Goal: Information Seeking & Learning: Learn about a topic

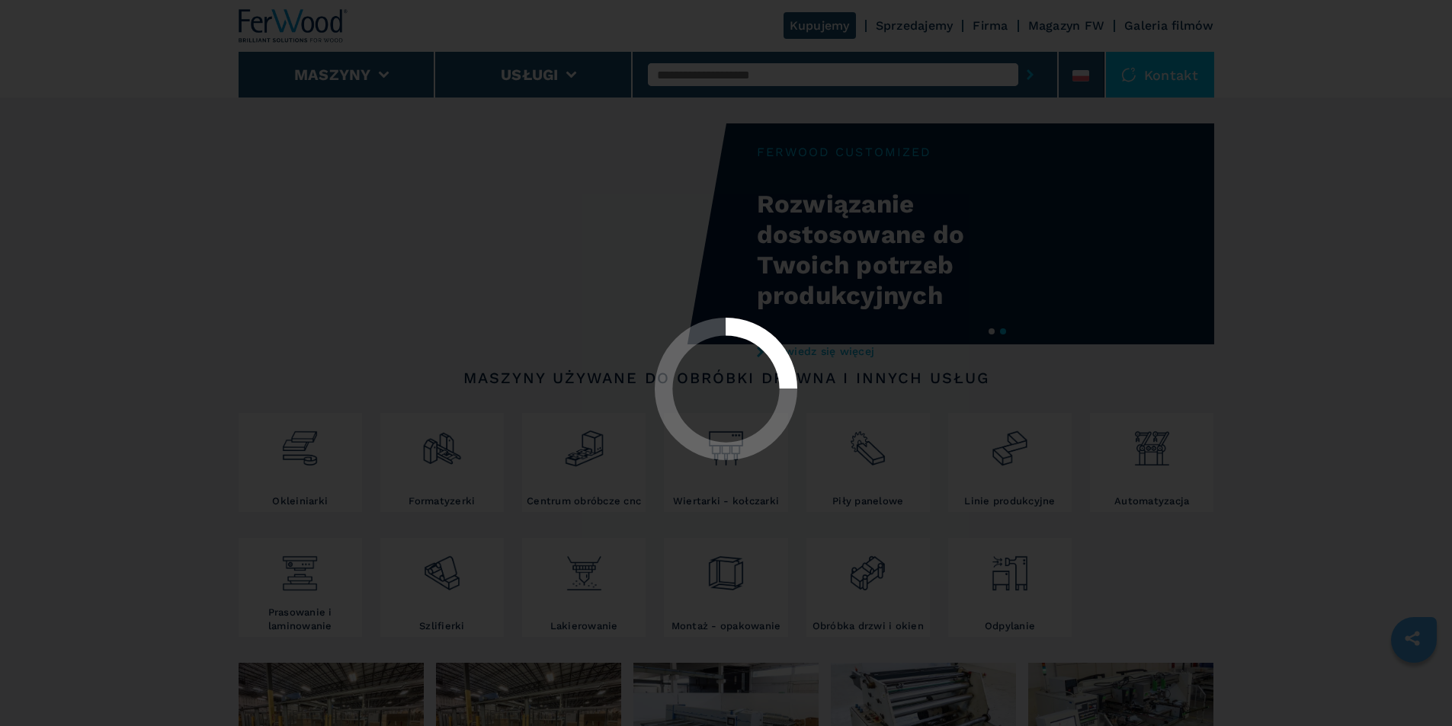
select select "**********"
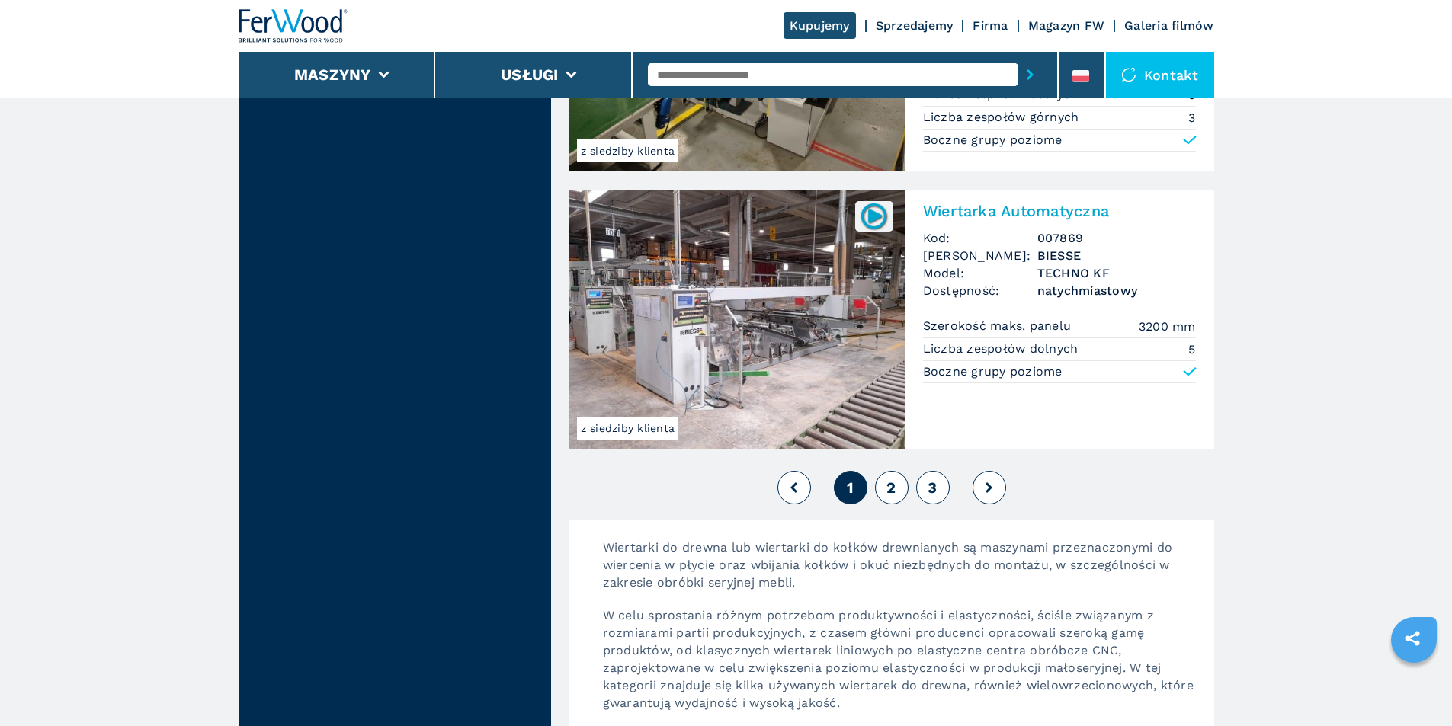
scroll to position [3354, 0]
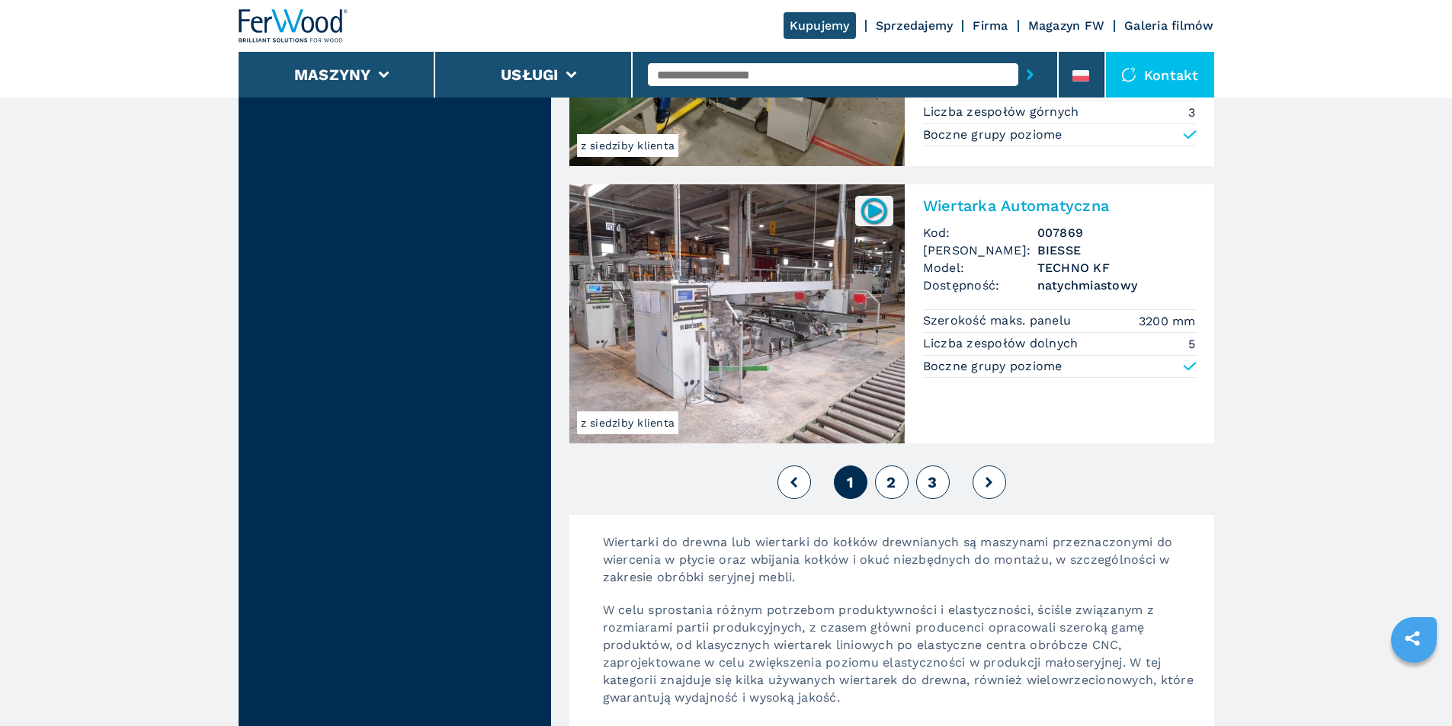
click at [892, 491] on span "2" at bounding box center [890, 482] width 9 height 18
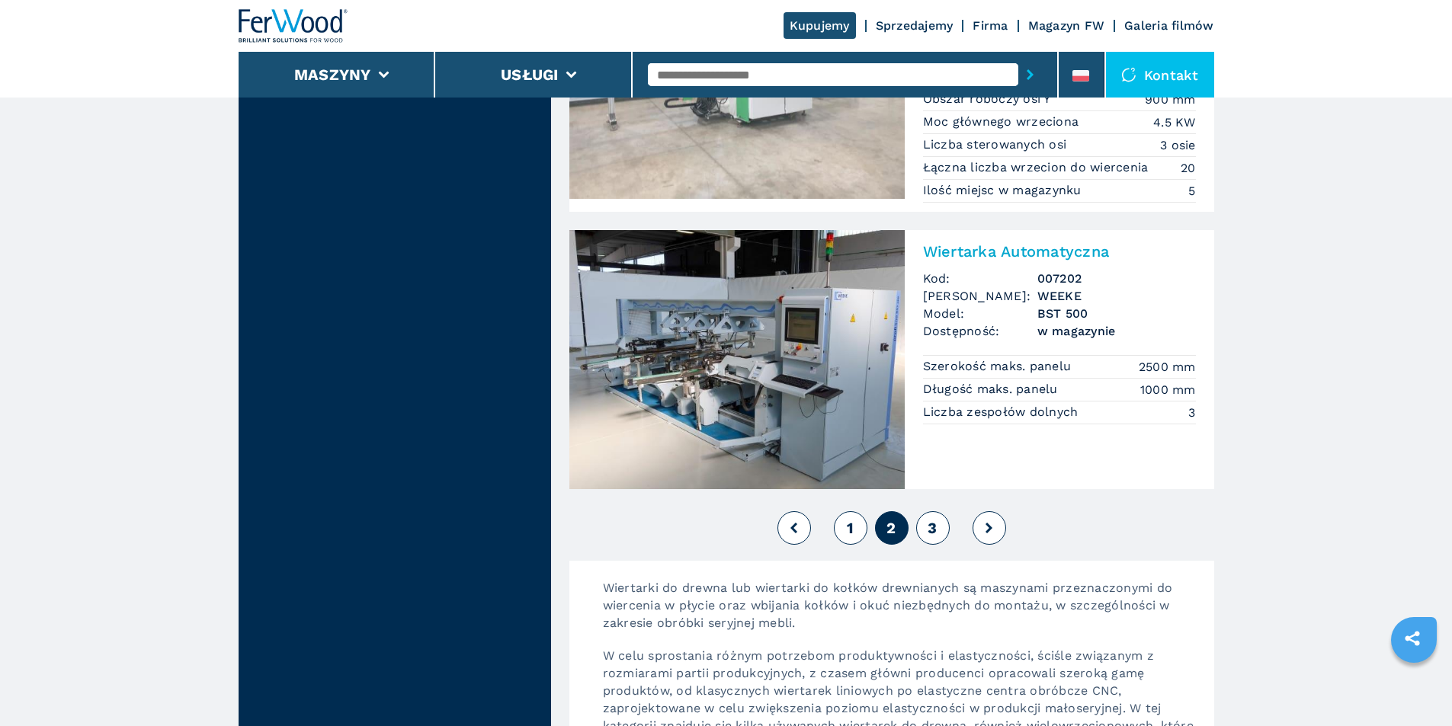
scroll to position [3354, 0]
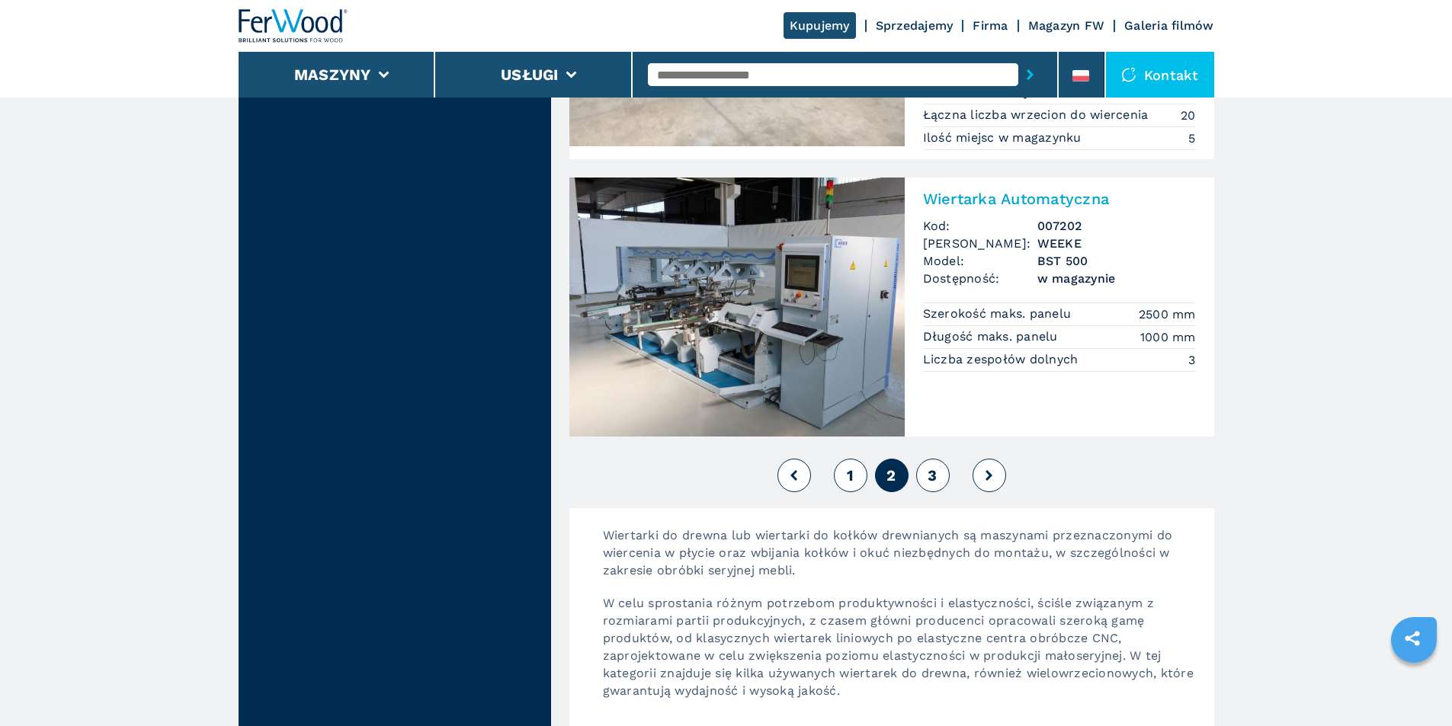
click at [927, 479] on button "3" at bounding box center [933, 476] width 34 height 34
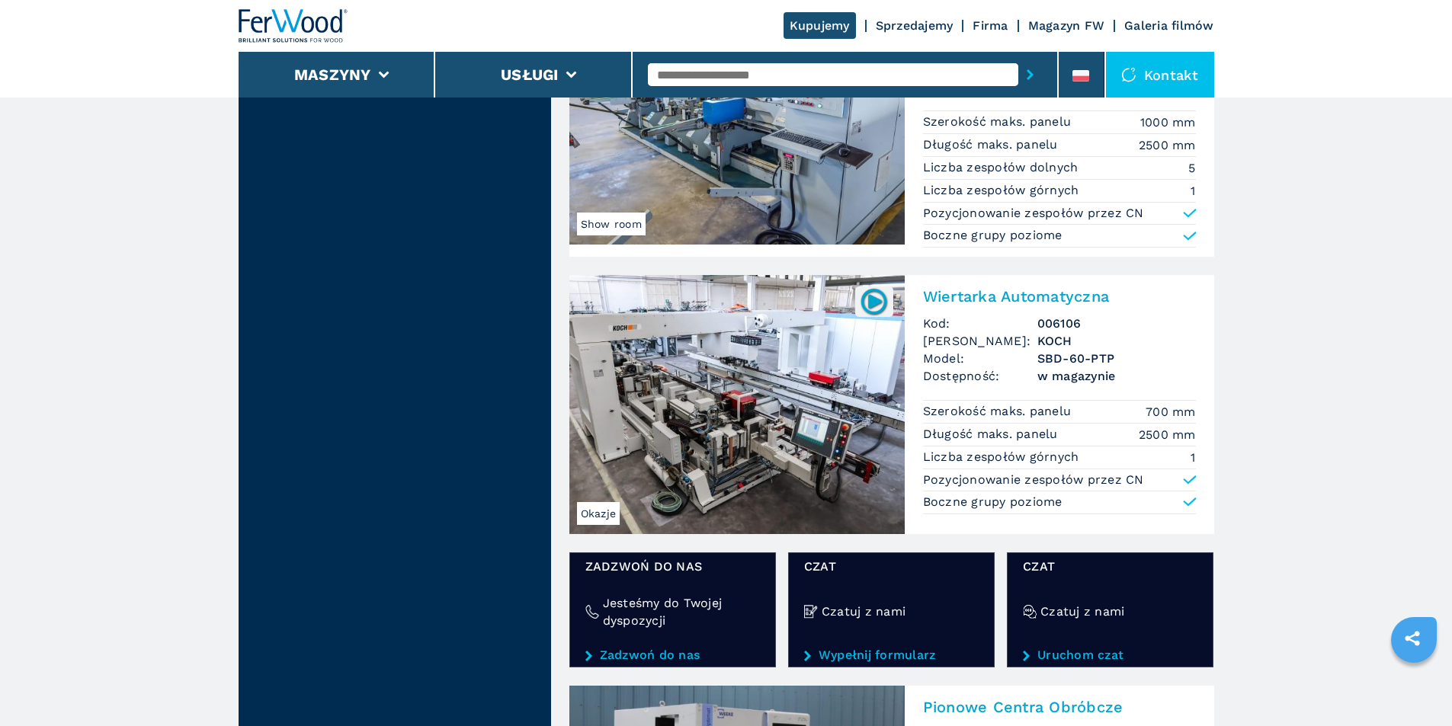
scroll to position [1982, 0]
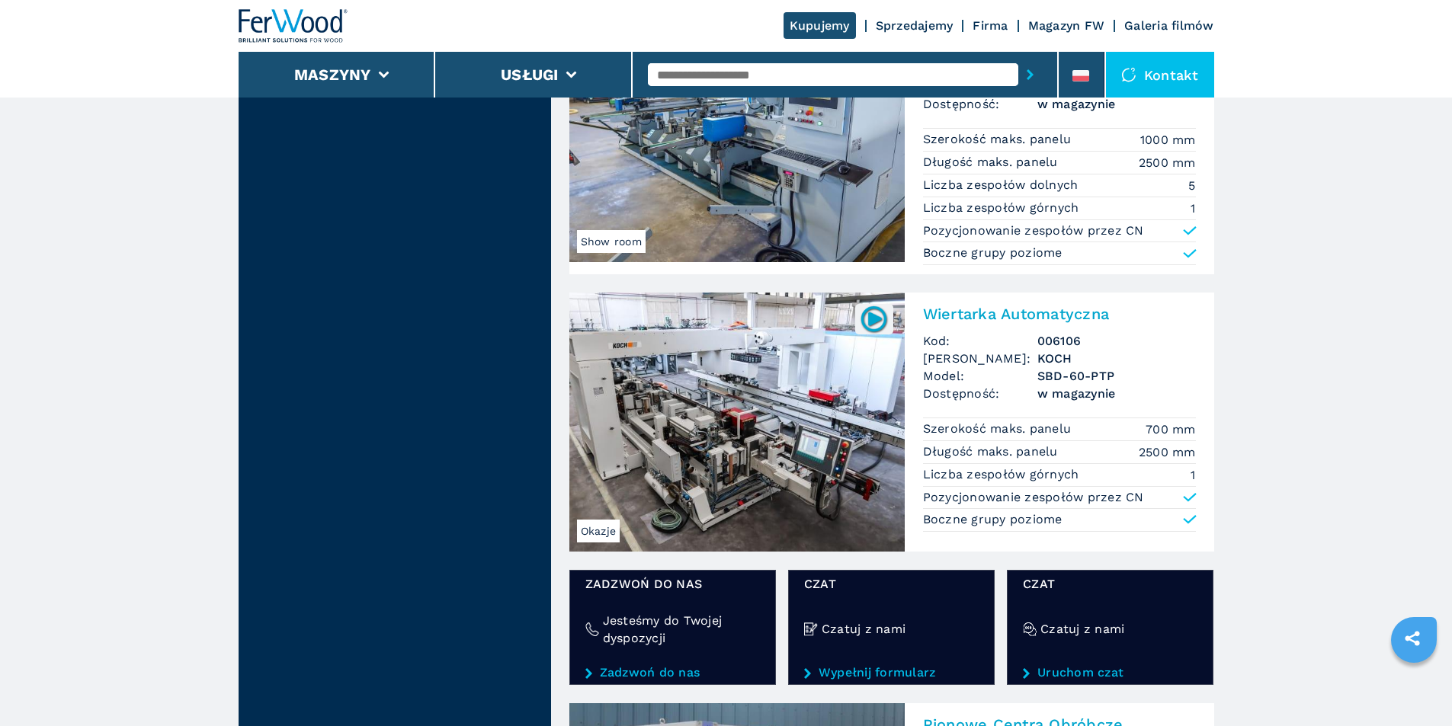
click at [790, 407] on img at bounding box center [736, 422] width 335 height 259
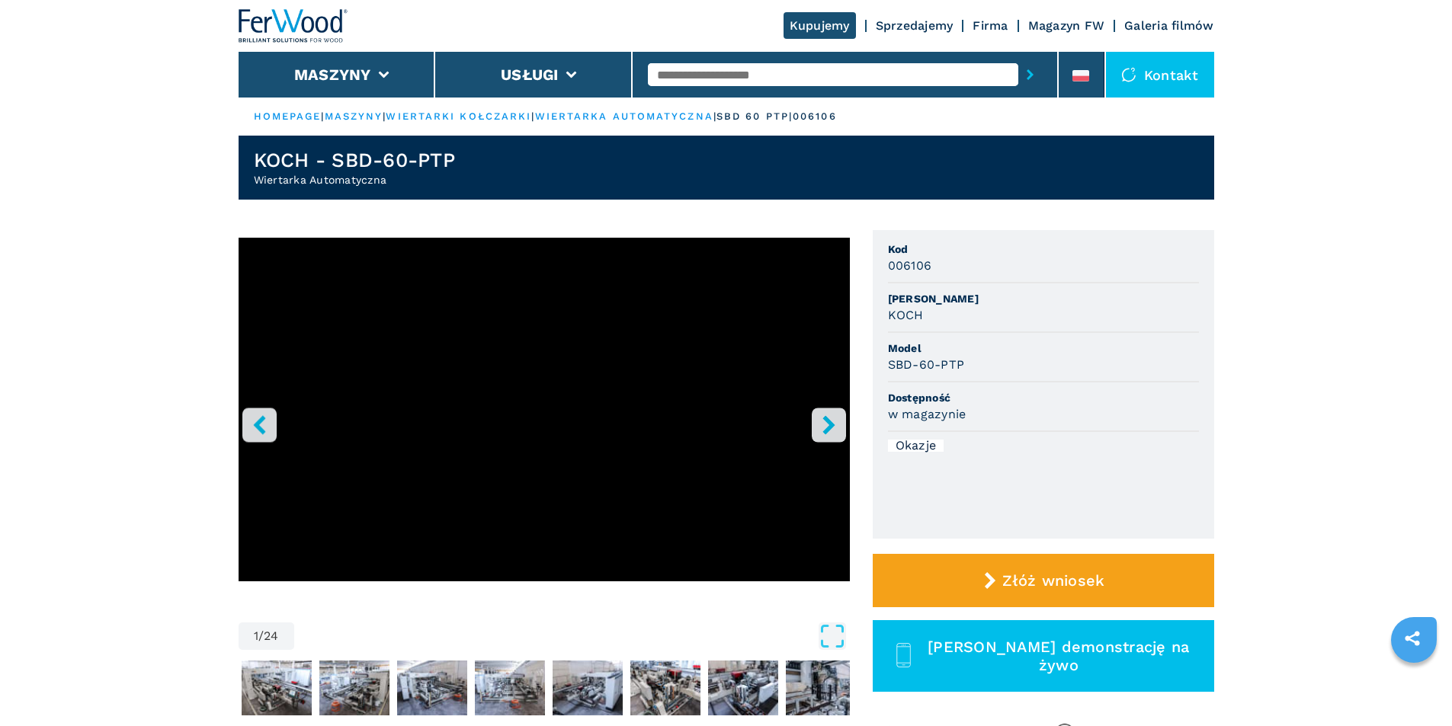
click at [825, 421] on icon "right-button" at bounding box center [828, 424] width 12 height 19
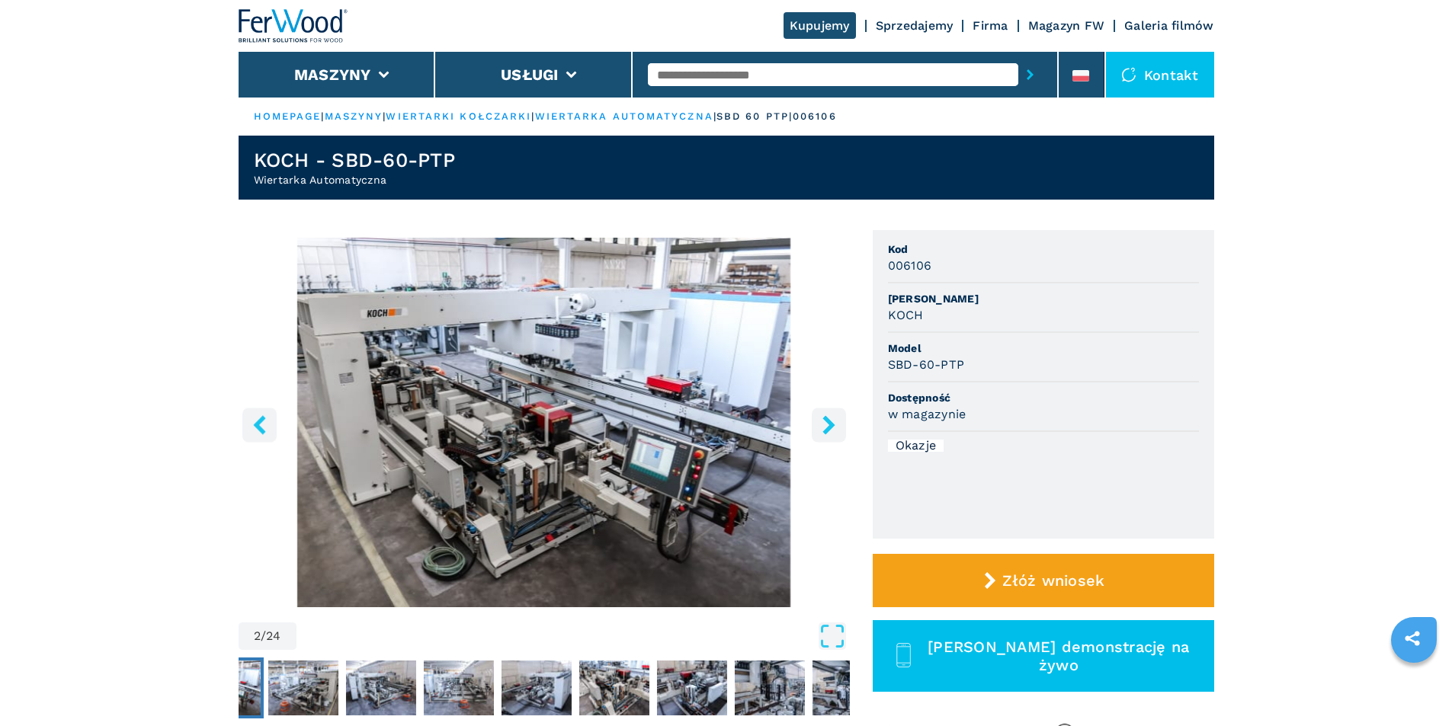
click at [827, 431] on icon "right-button" at bounding box center [828, 424] width 12 height 19
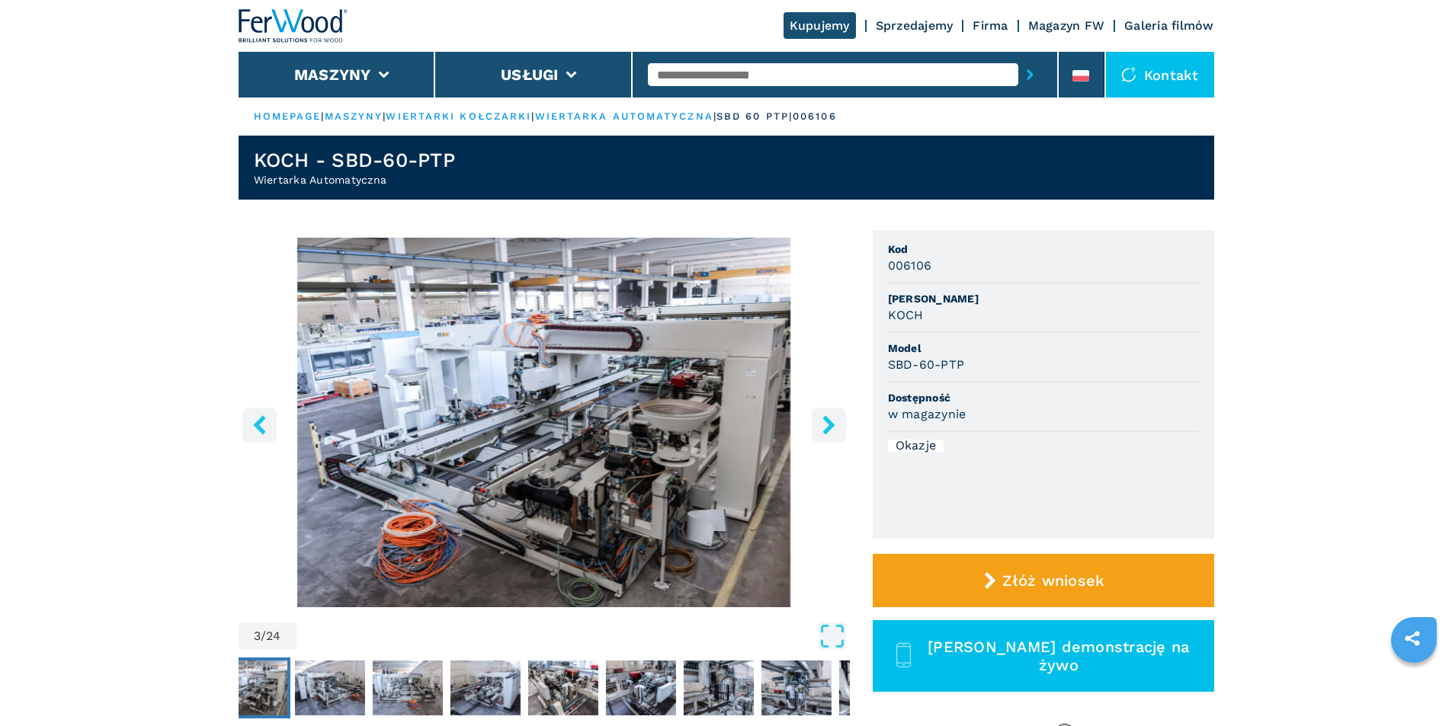
click at [827, 431] on icon "right-button" at bounding box center [828, 424] width 12 height 19
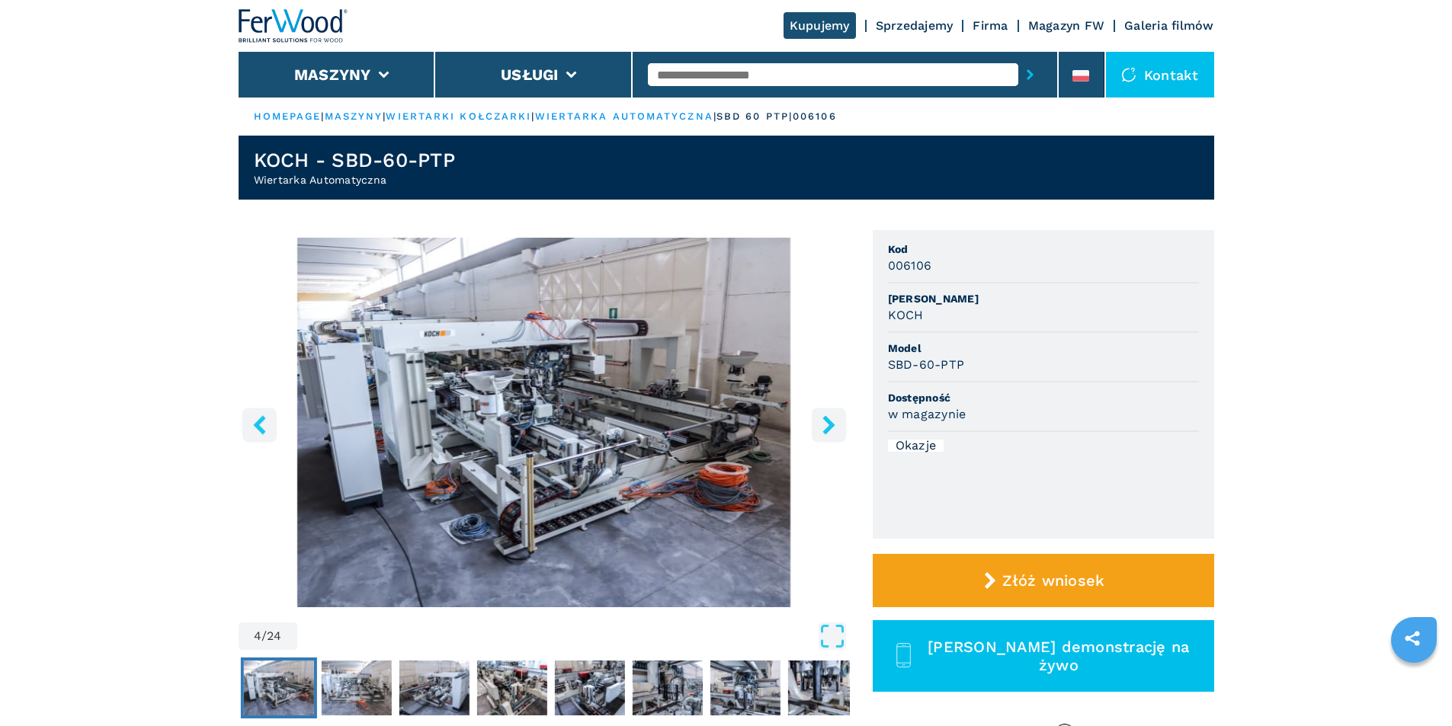
click at [827, 431] on icon "right-button" at bounding box center [828, 424] width 12 height 19
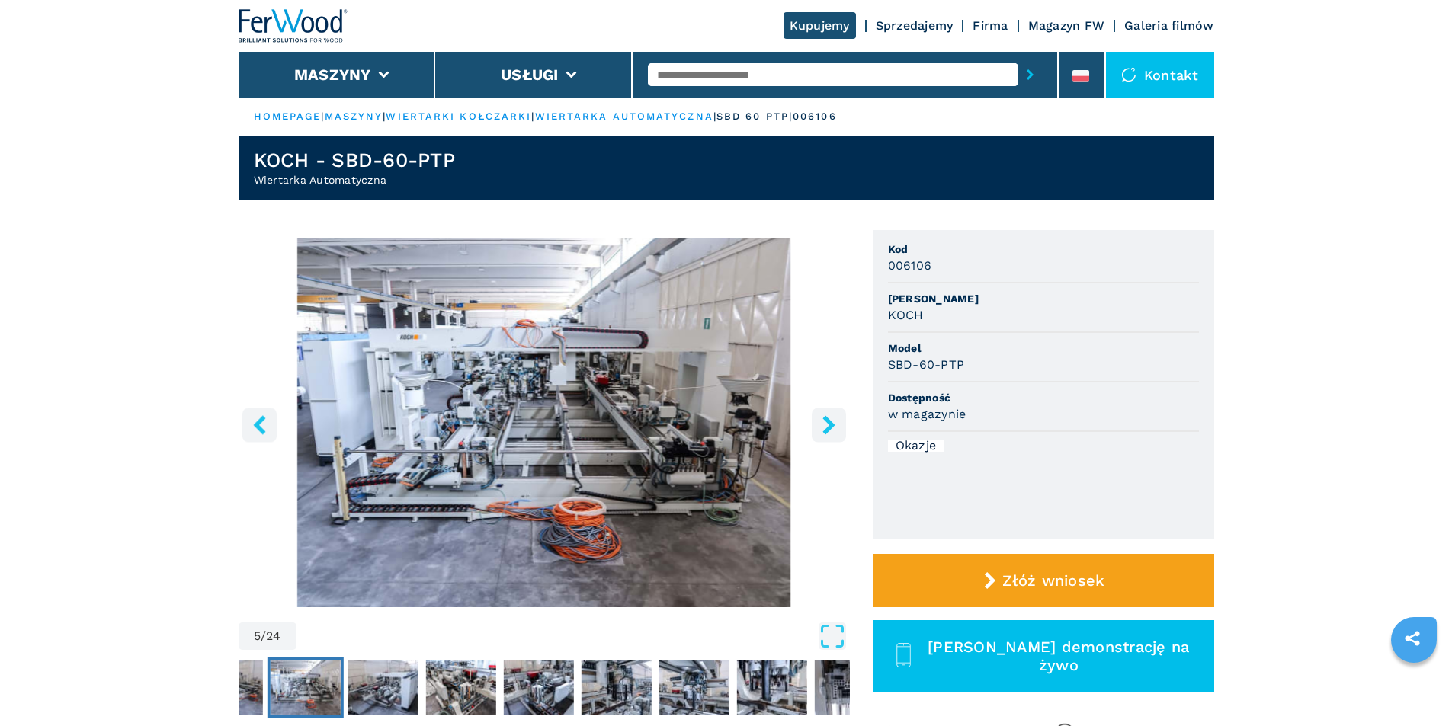
click at [827, 431] on icon "right-button" at bounding box center [828, 424] width 12 height 19
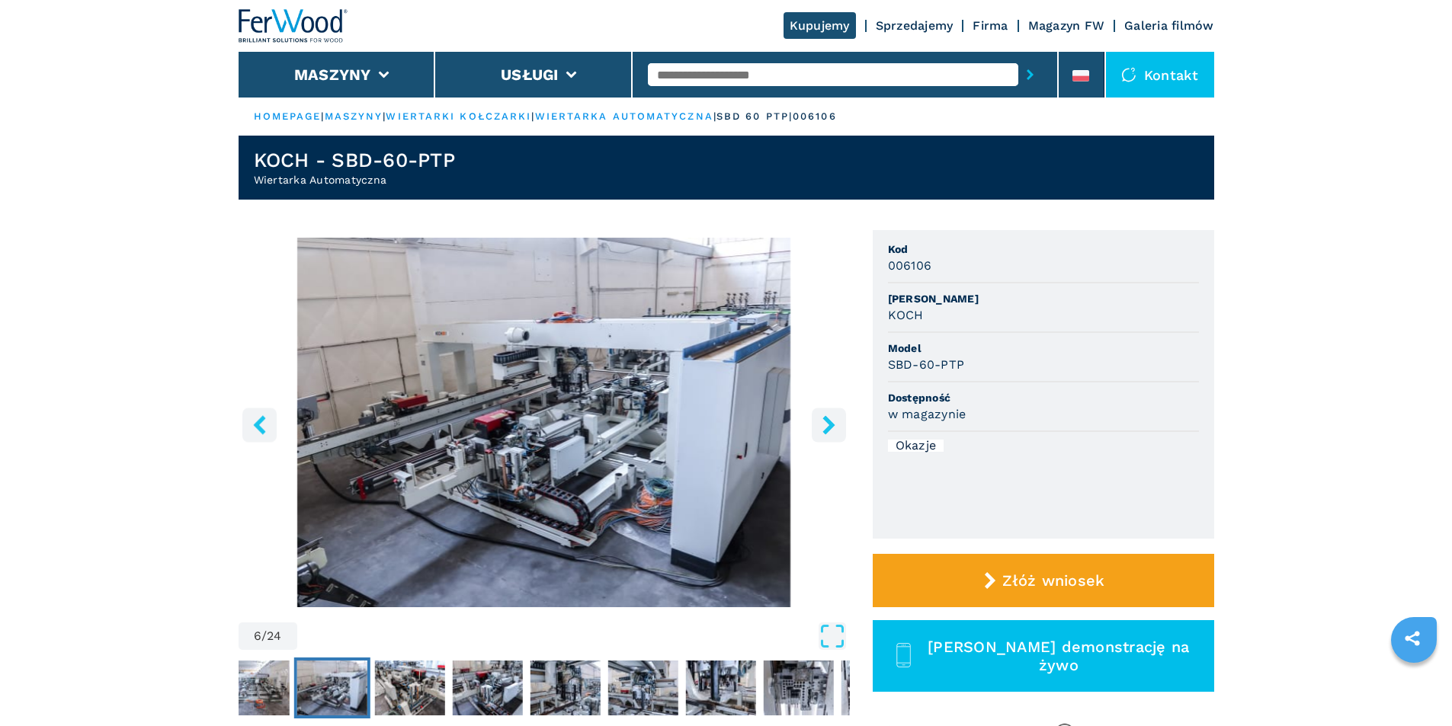
click at [827, 431] on icon "right-button" at bounding box center [828, 424] width 12 height 19
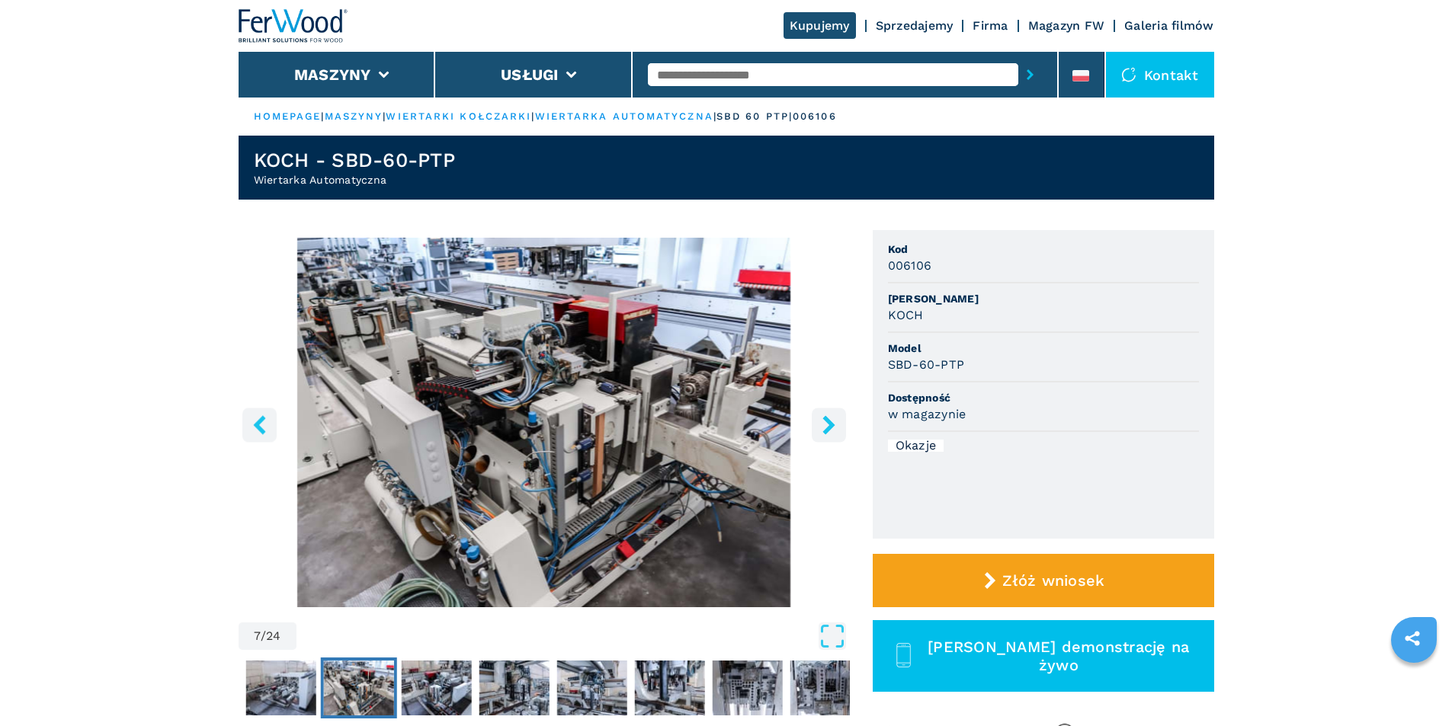
click at [827, 431] on icon "right-button" at bounding box center [828, 424] width 12 height 19
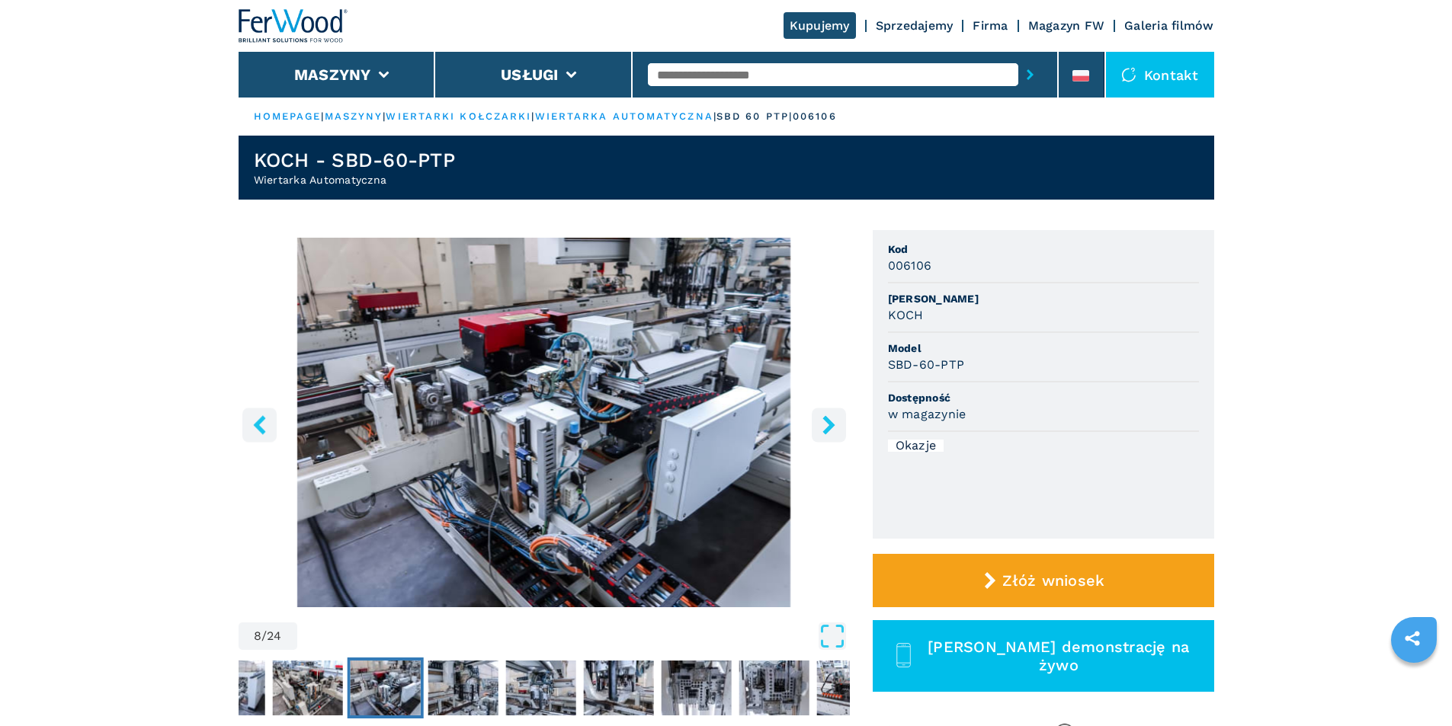
click at [827, 431] on icon "right-button" at bounding box center [828, 424] width 12 height 19
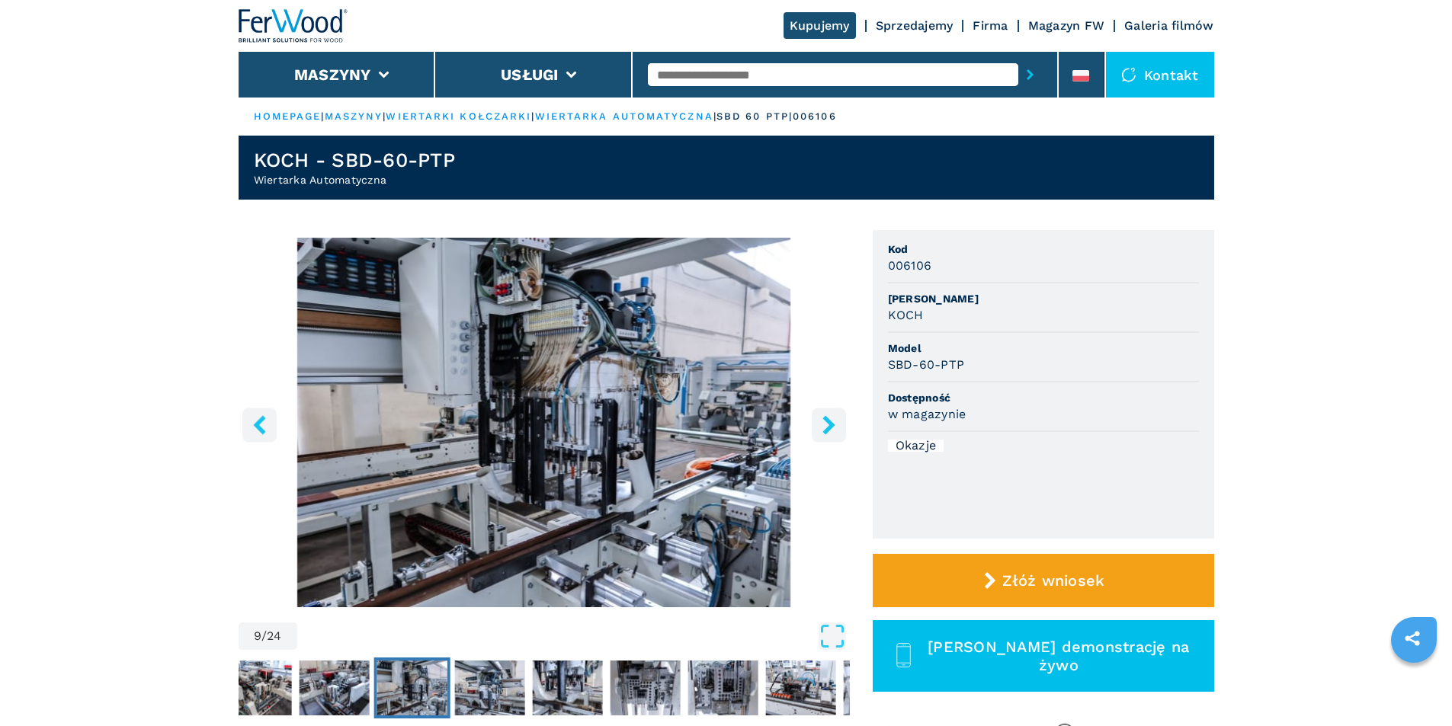
click at [827, 431] on icon "right-button" at bounding box center [828, 424] width 12 height 19
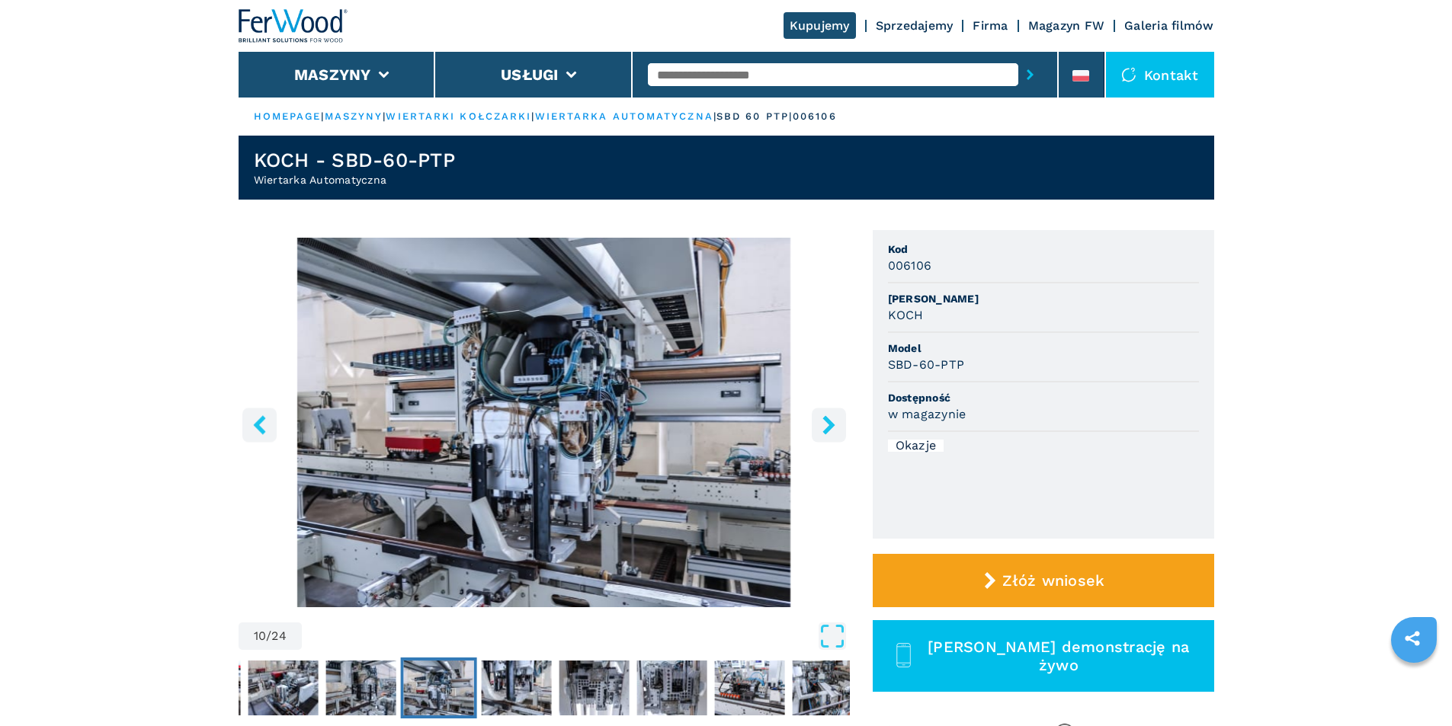
click at [827, 431] on icon "right-button" at bounding box center [828, 424] width 12 height 19
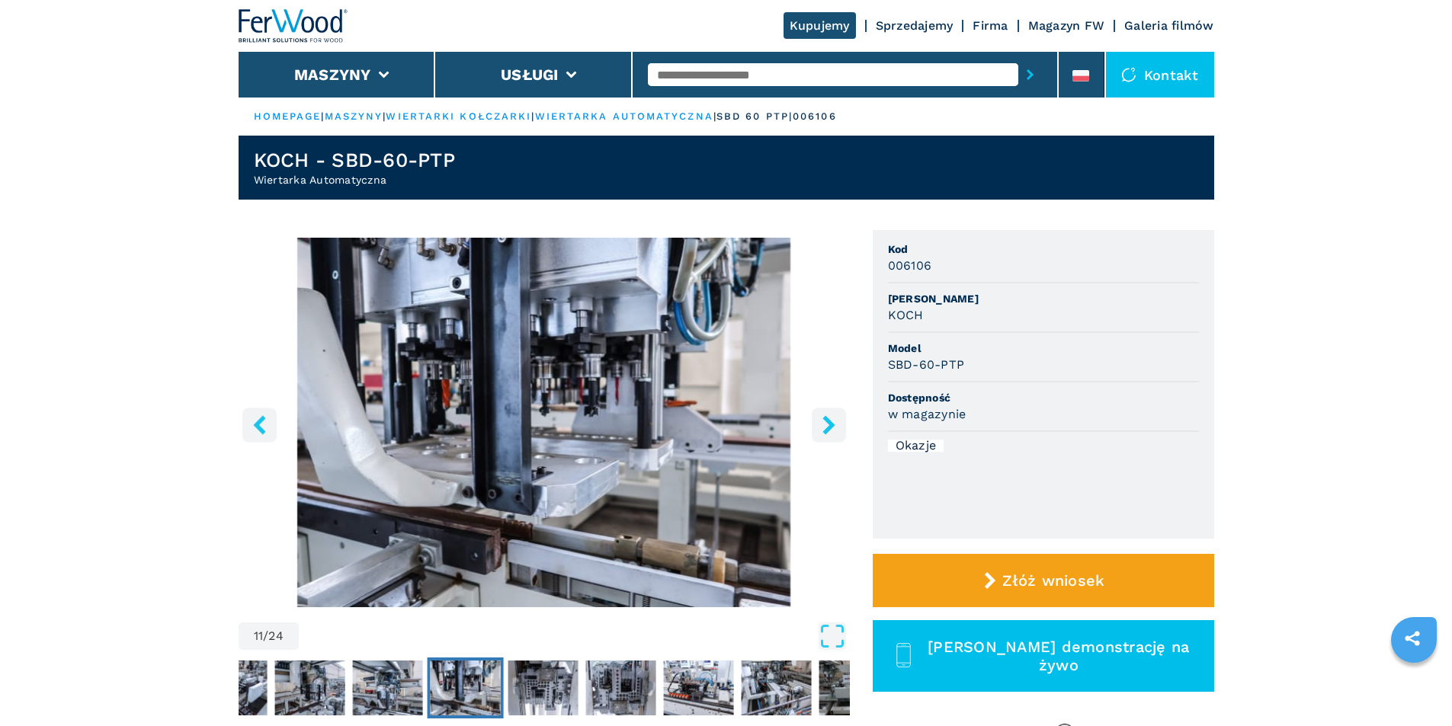
click at [827, 431] on icon "right-button" at bounding box center [828, 424] width 12 height 19
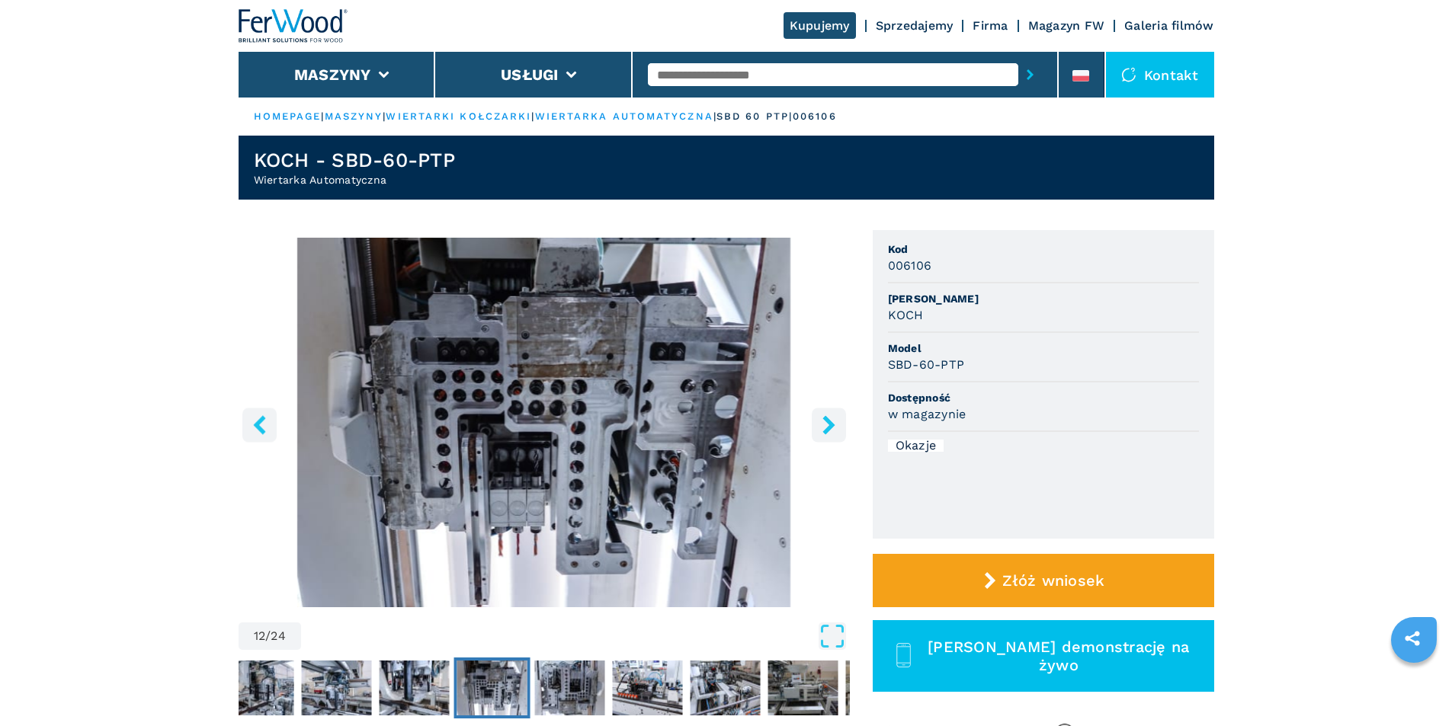
click at [827, 431] on icon "right-button" at bounding box center [828, 424] width 12 height 19
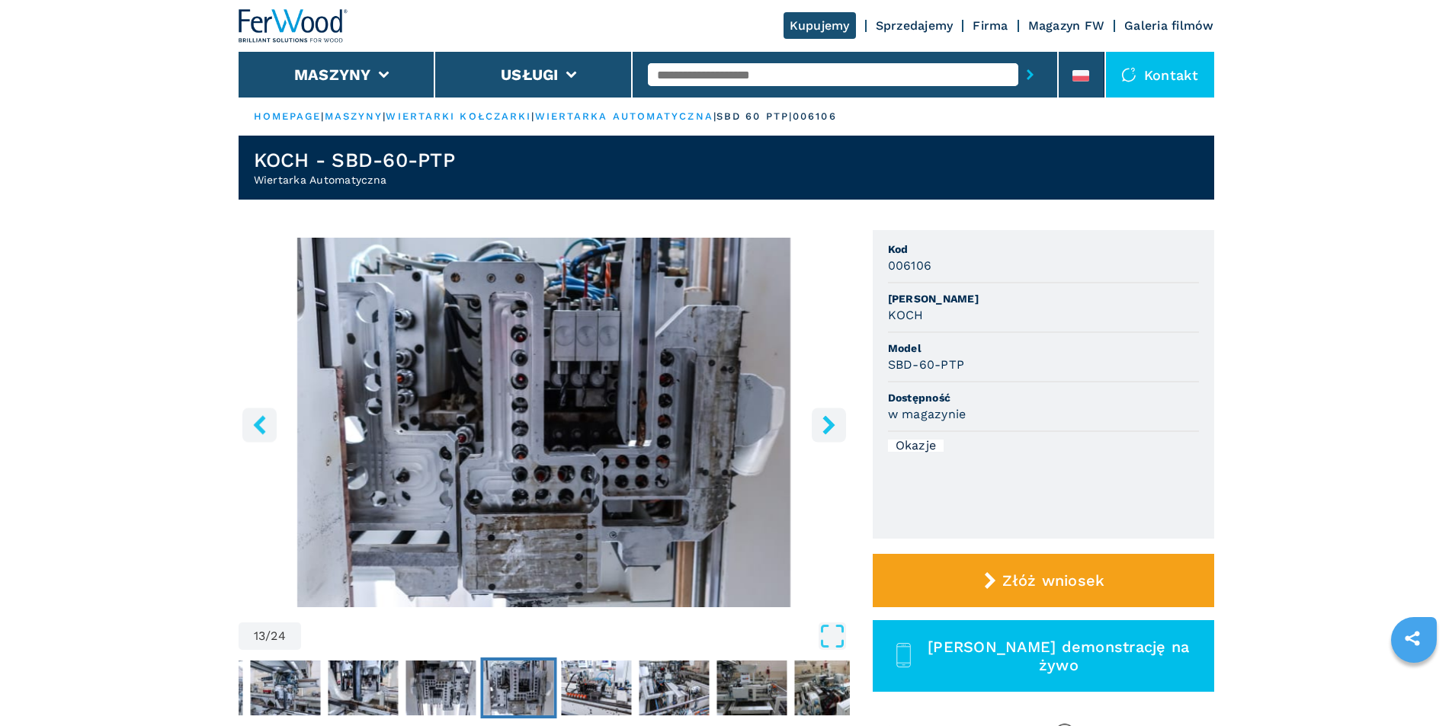
click at [826, 431] on icon "right-button" at bounding box center [828, 424] width 12 height 19
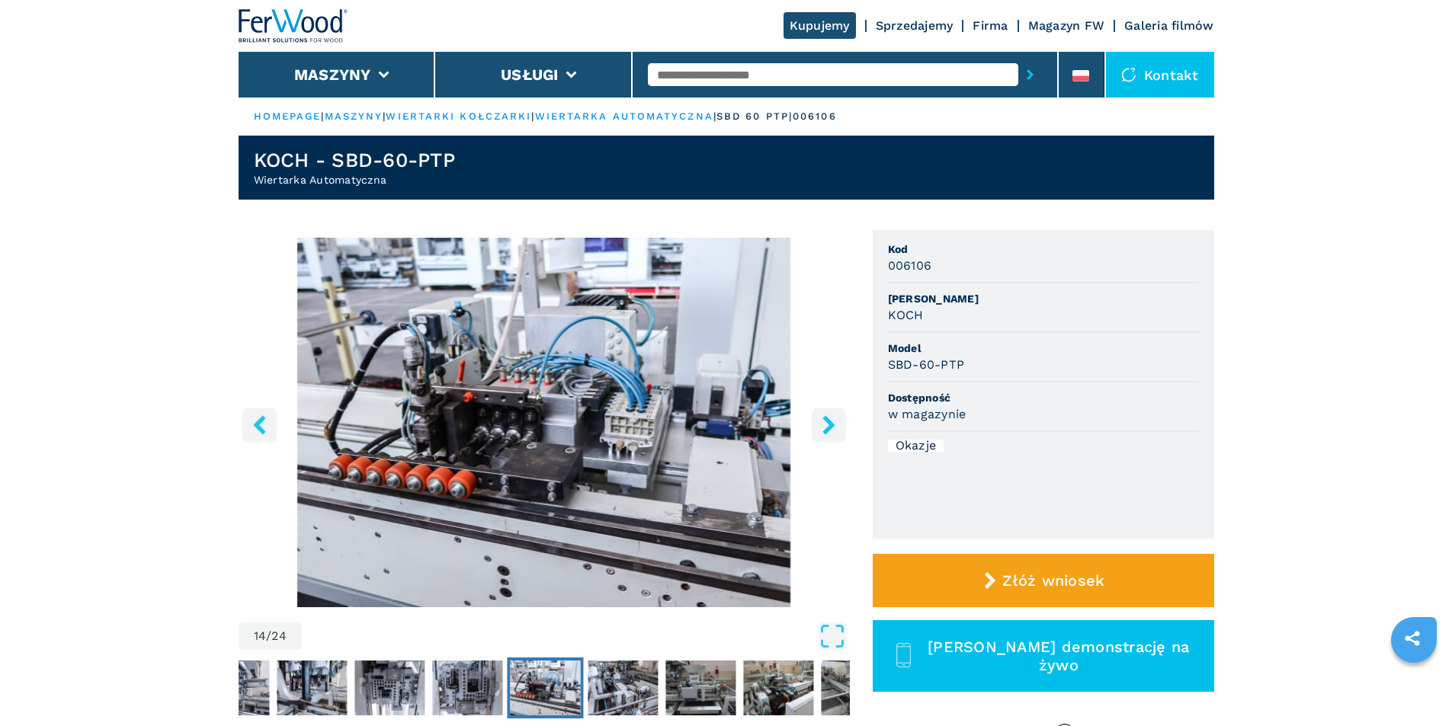
click at [824, 425] on icon "right-button" at bounding box center [828, 424] width 19 height 19
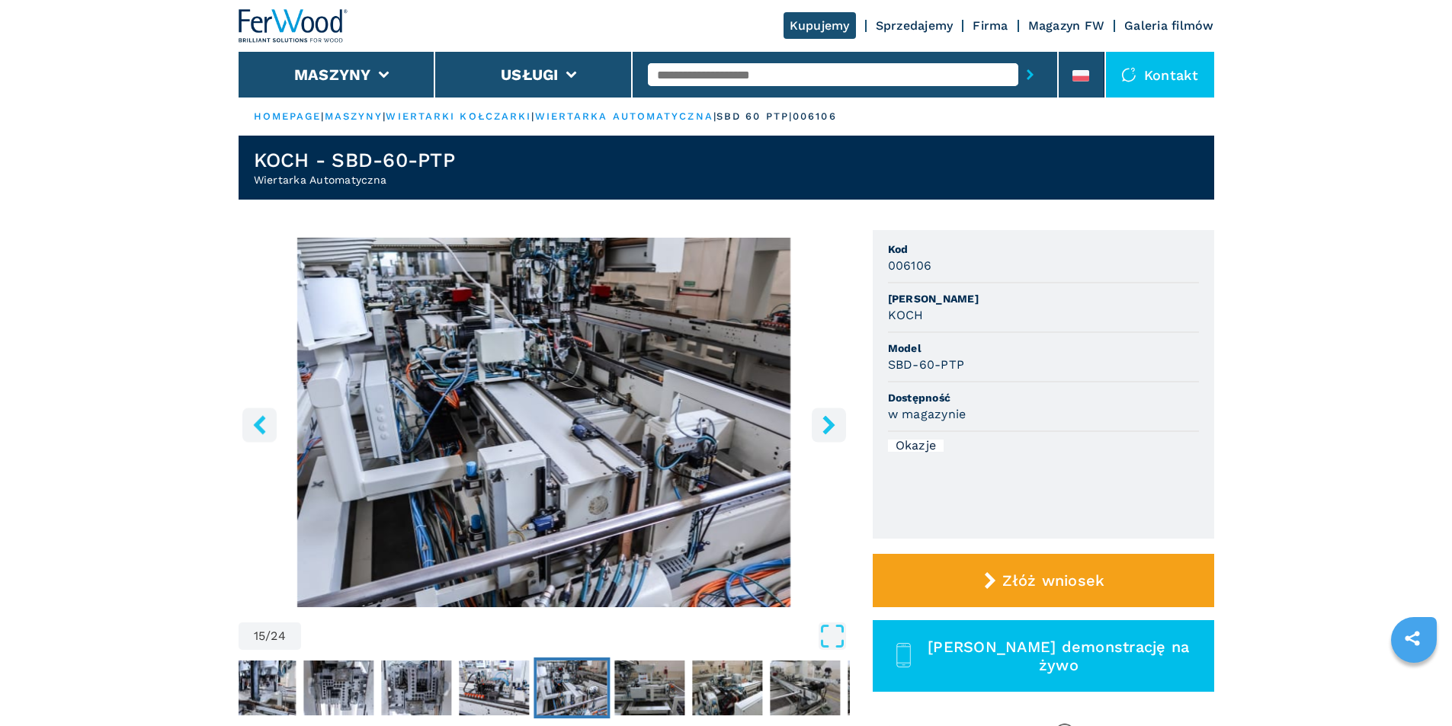
click at [824, 425] on icon "right-button" at bounding box center [828, 424] width 19 height 19
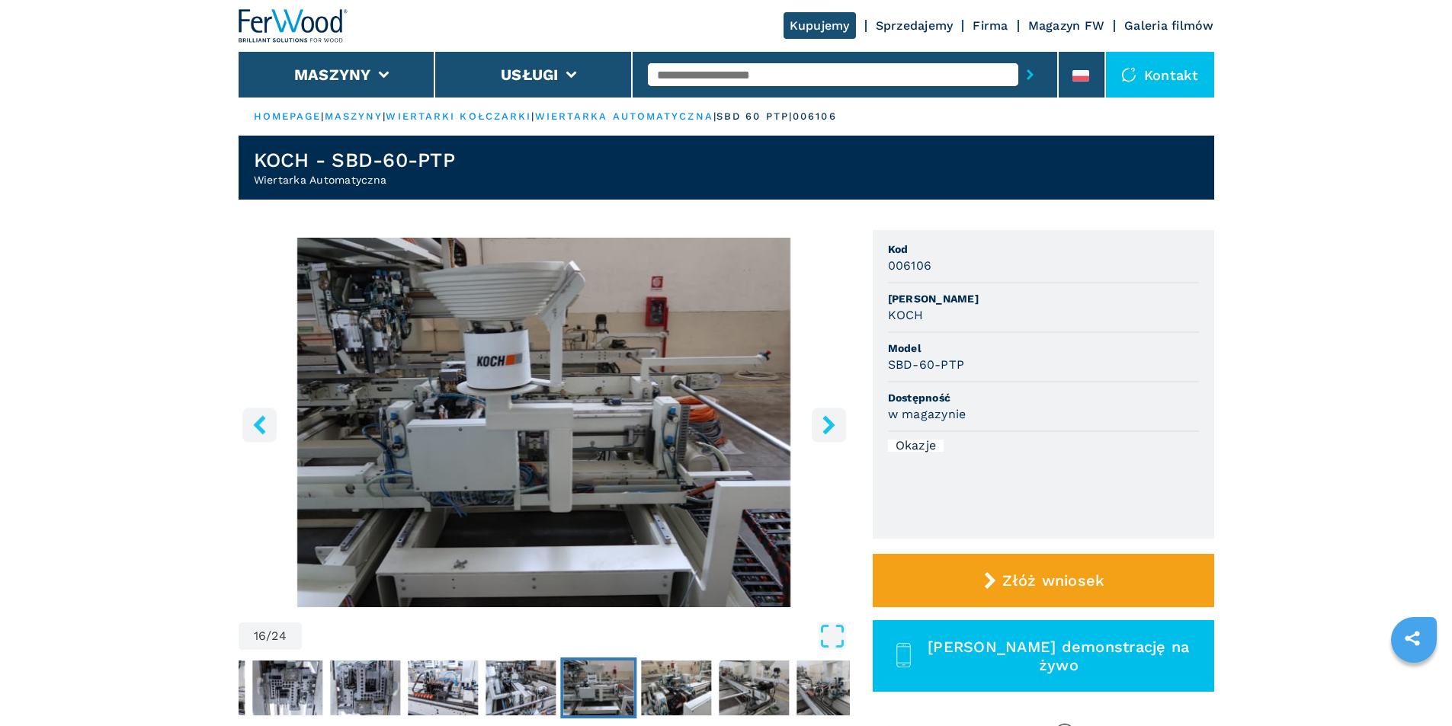
click at [824, 425] on icon "right-button" at bounding box center [828, 424] width 19 height 19
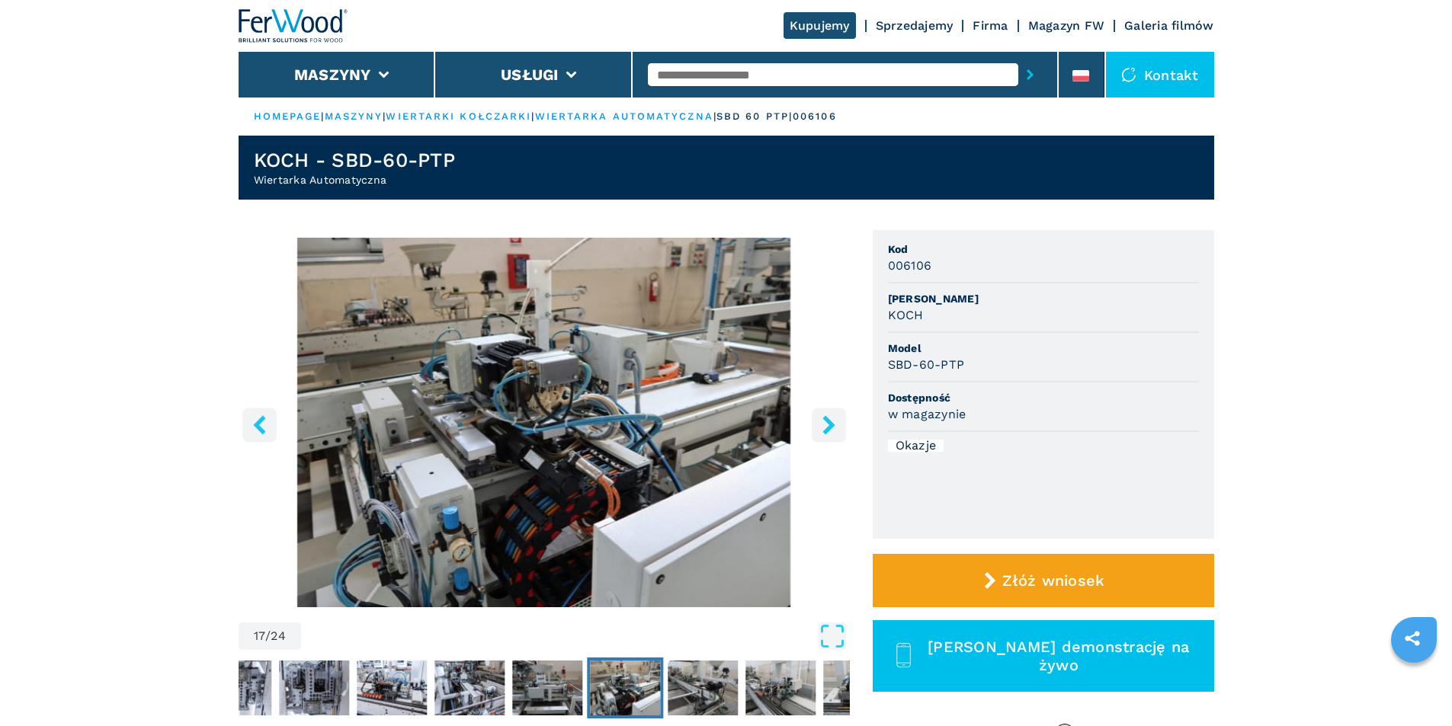
click at [824, 425] on icon "right-button" at bounding box center [828, 424] width 19 height 19
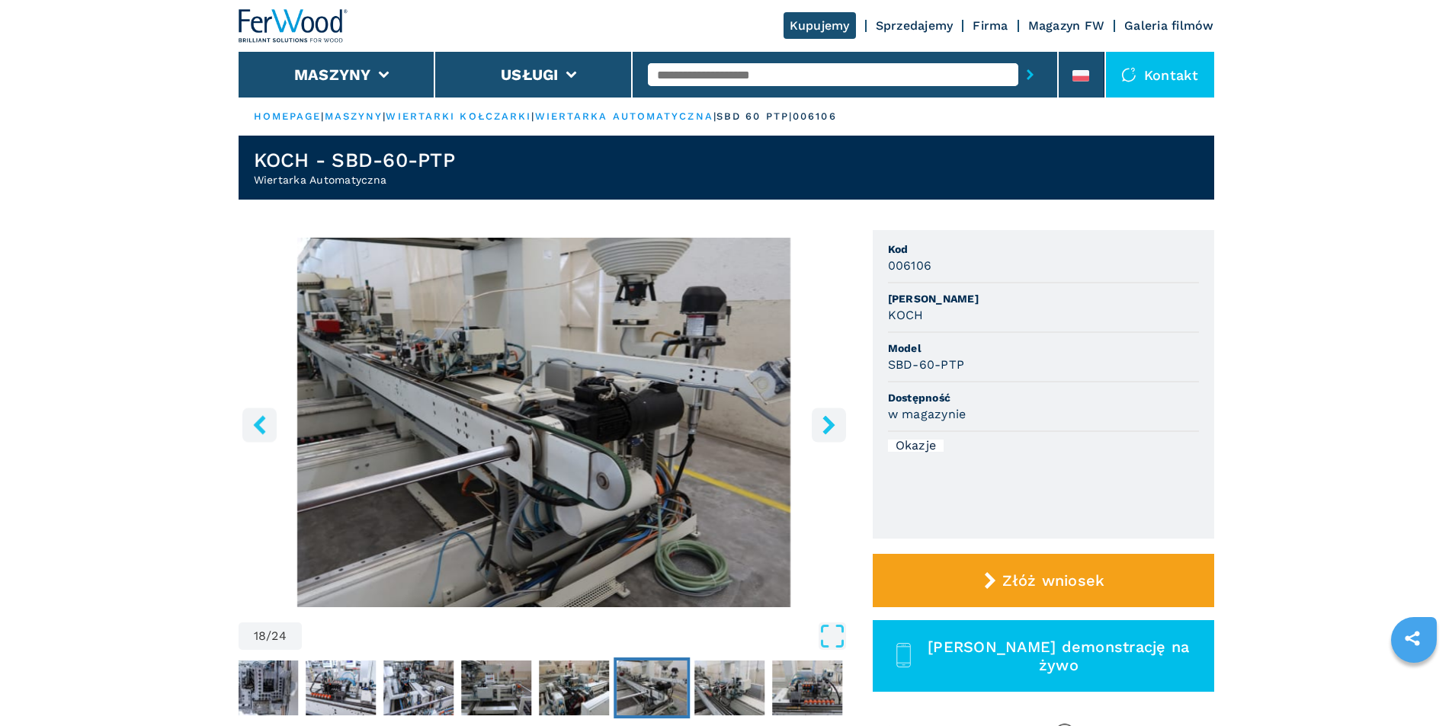
click at [824, 425] on icon "right-button" at bounding box center [828, 424] width 19 height 19
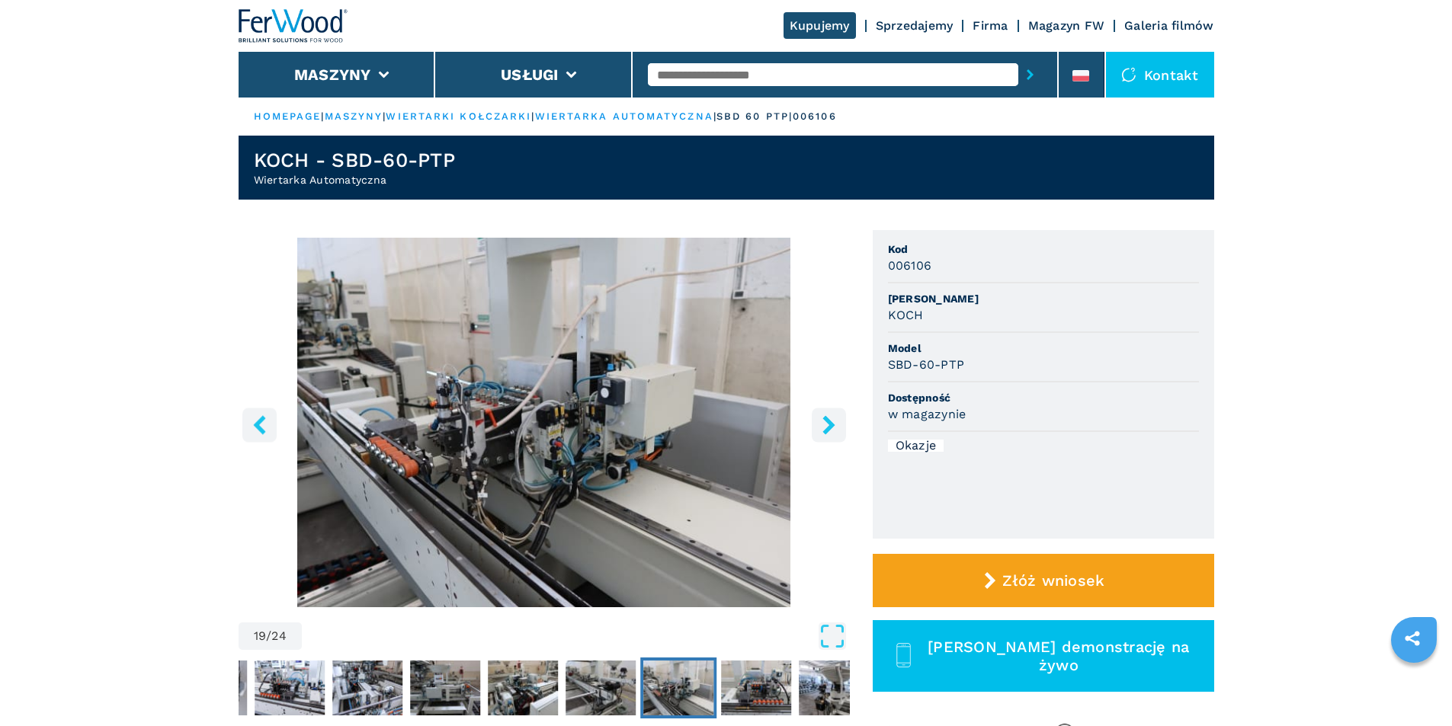
click at [824, 425] on icon "right-button" at bounding box center [828, 424] width 19 height 19
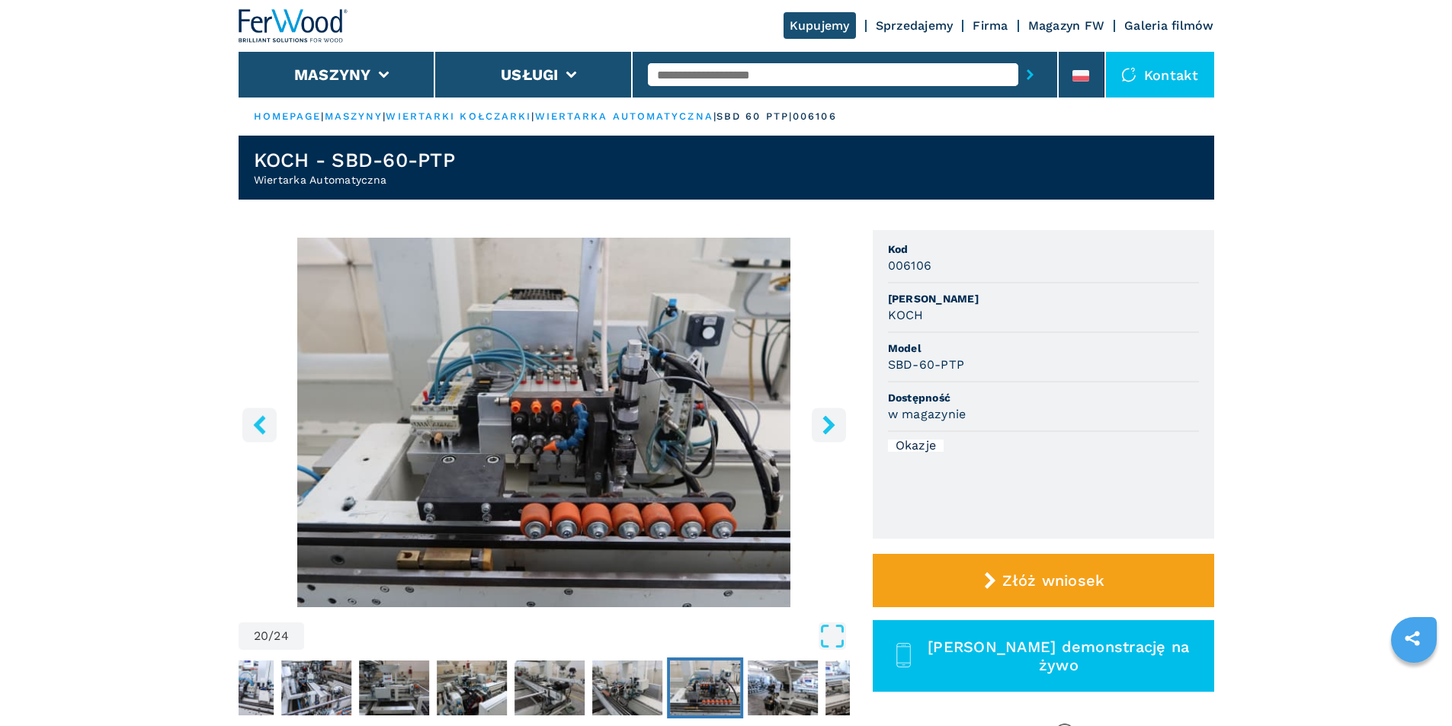
click at [824, 425] on icon "right-button" at bounding box center [828, 424] width 19 height 19
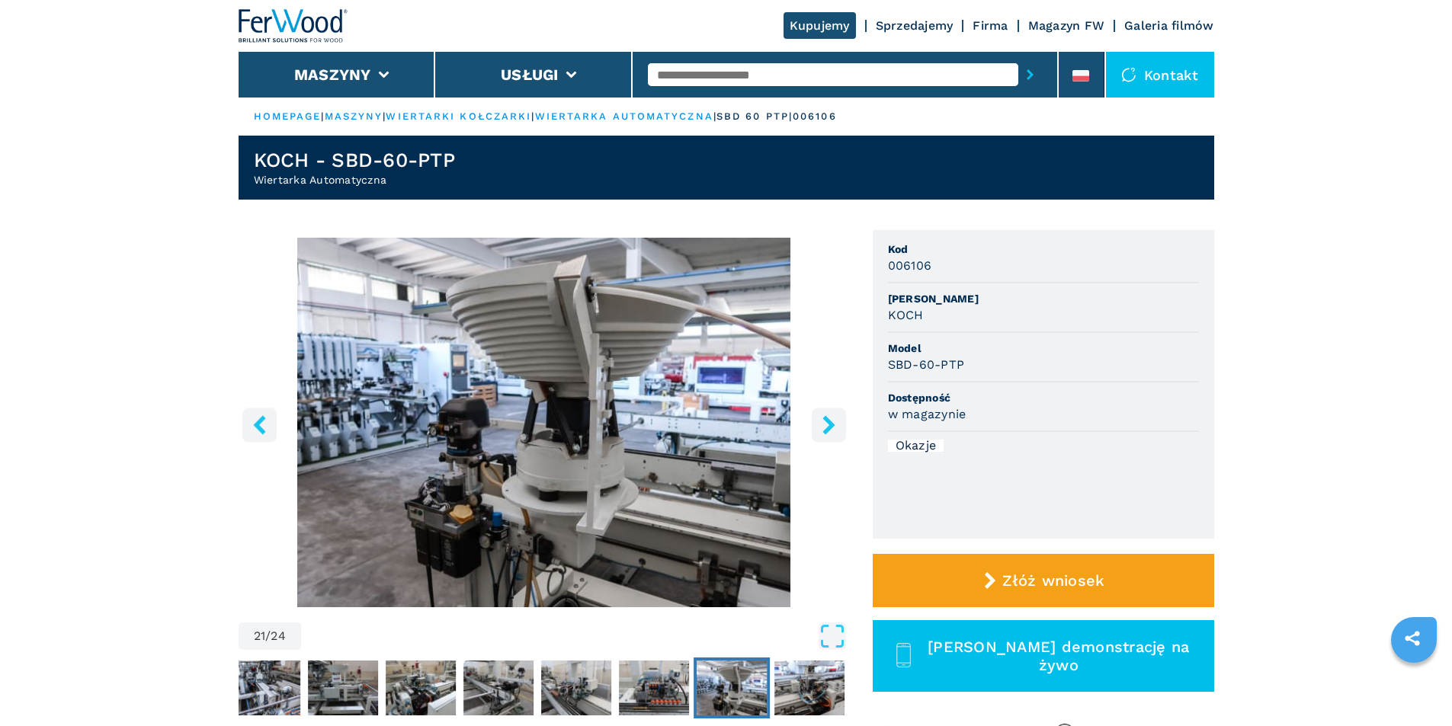
click at [824, 425] on icon "right-button" at bounding box center [828, 424] width 19 height 19
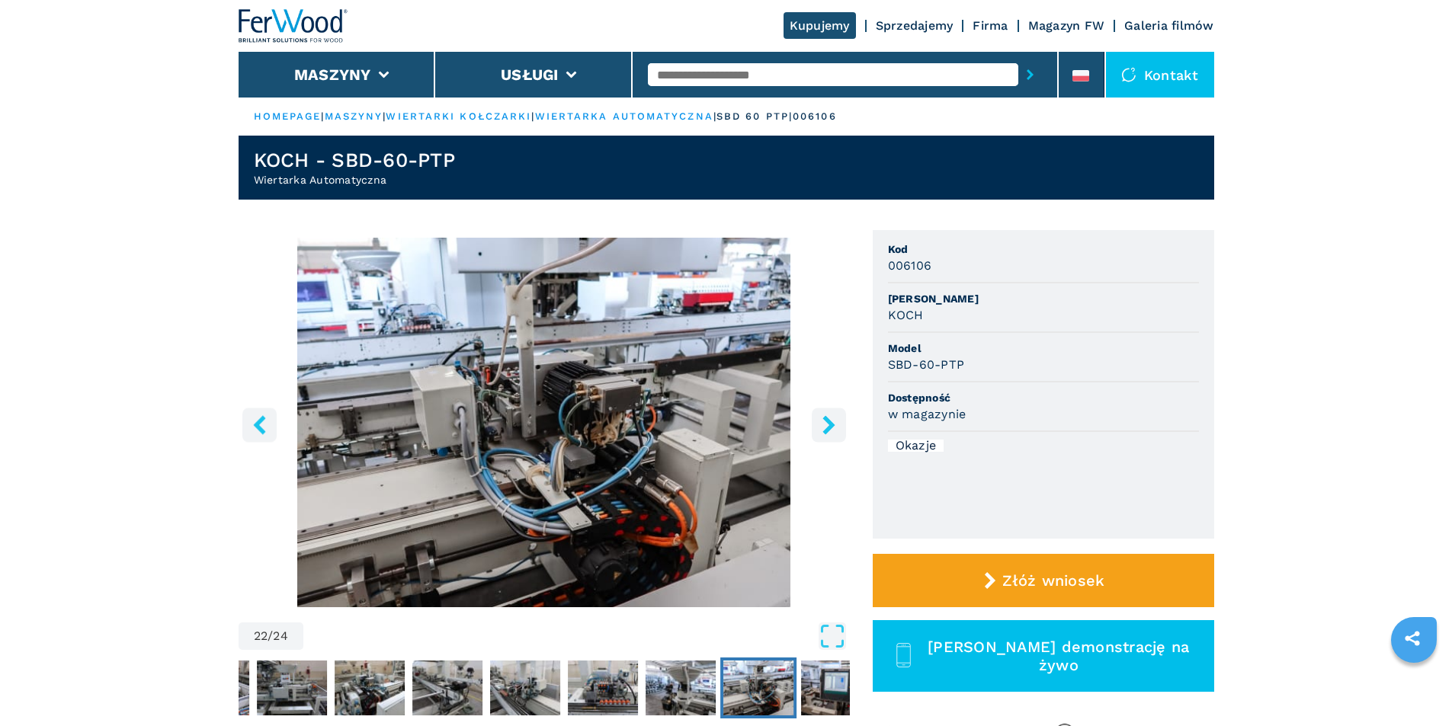
click at [824, 425] on icon "right-button" at bounding box center [828, 424] width 19 height 19
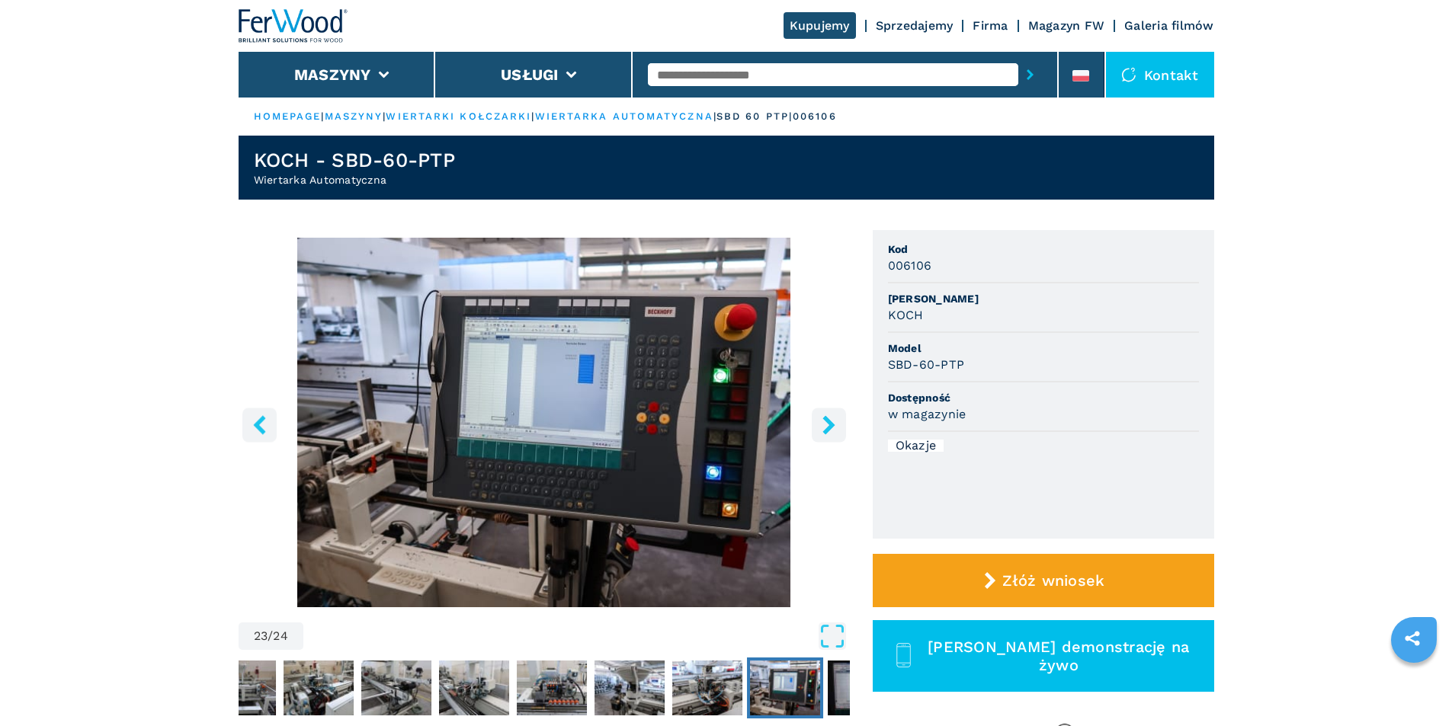
click at [824, 425] on icon "right-button" at bounding box center [828, 424] width 19 height 19
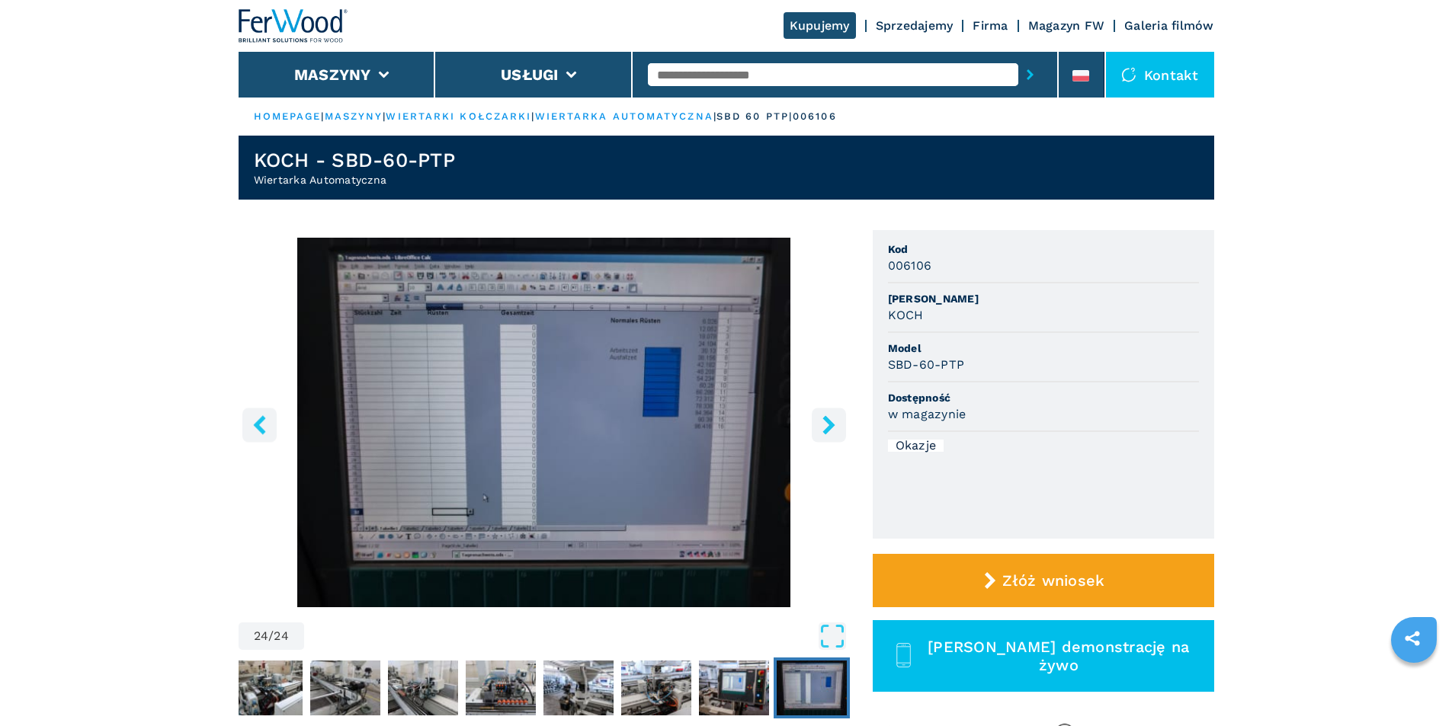
click at [824, 425] on icon "right-button" at bounding box center [828, 424] width 19 height 19
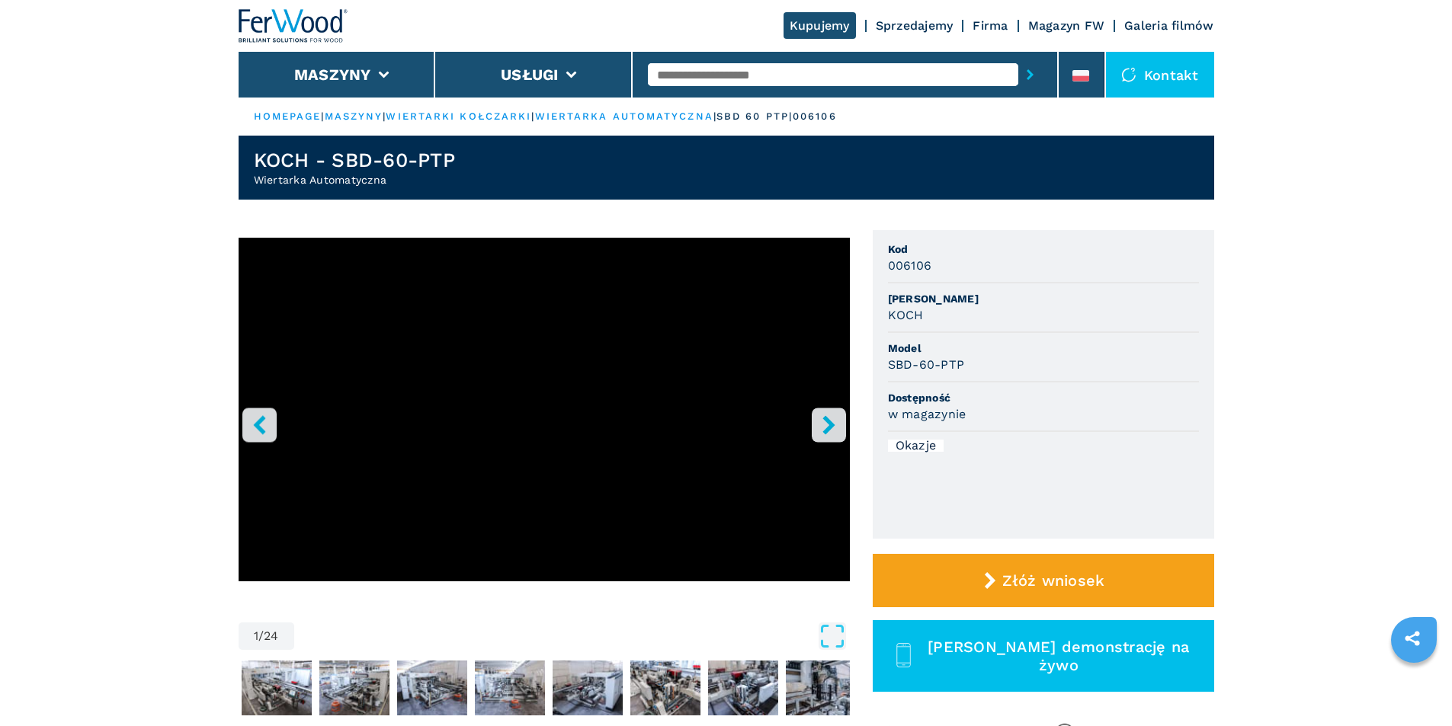
click at [824, 425] on icon "right-button" at bounding box center [828, 424] width 19 height 19
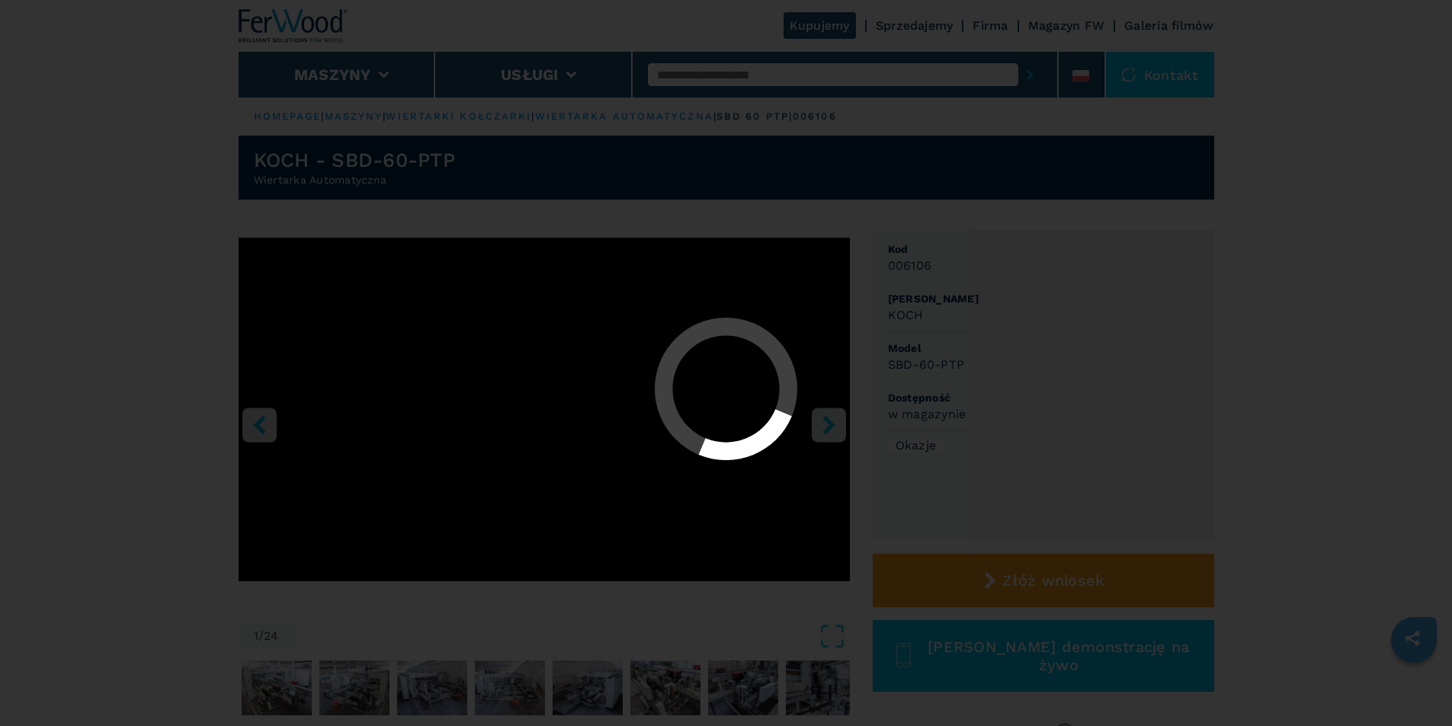
select select "**********"
